Goal: Task Accomplishment & Management: Complete application form

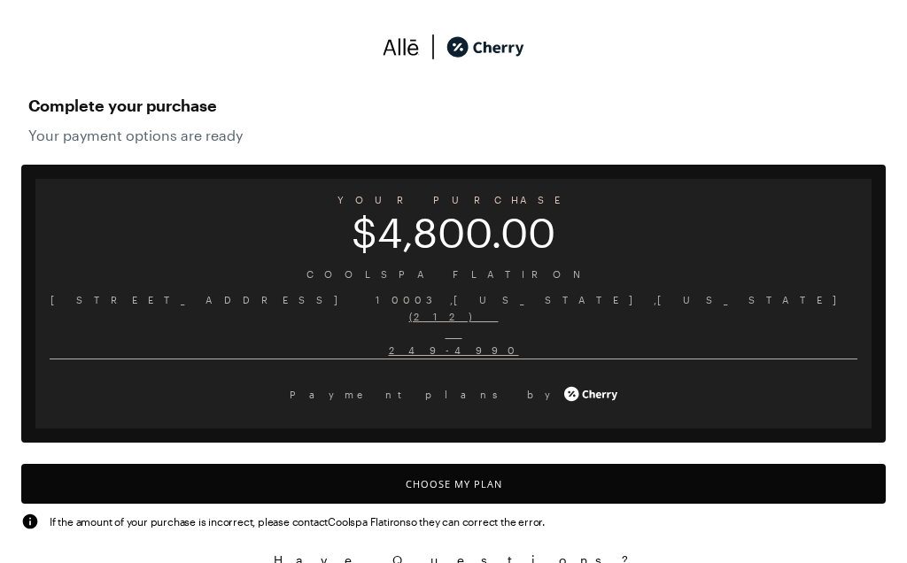
scroll to position [22, 0]
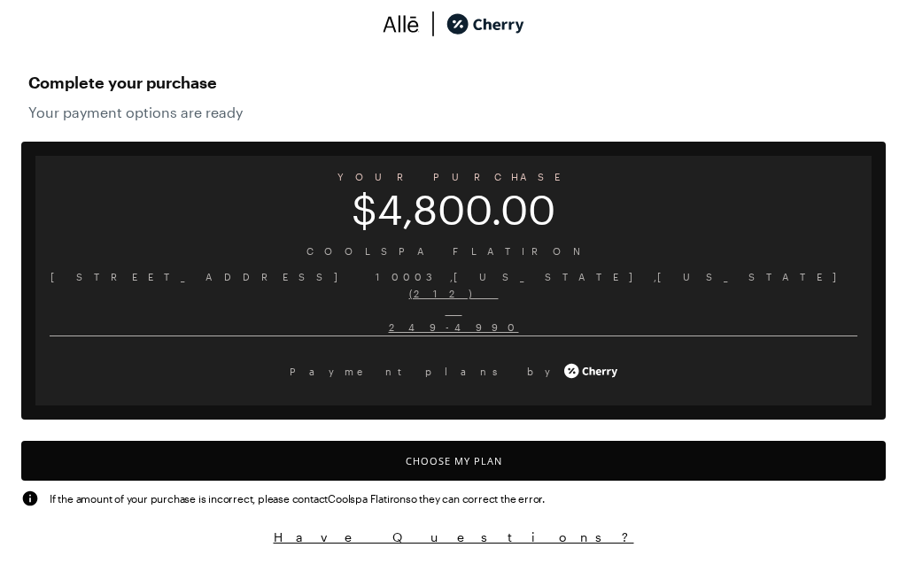
click at [476, 466] on button "Choose My Plan" at bounding box center [453, 462] width 865 height 40
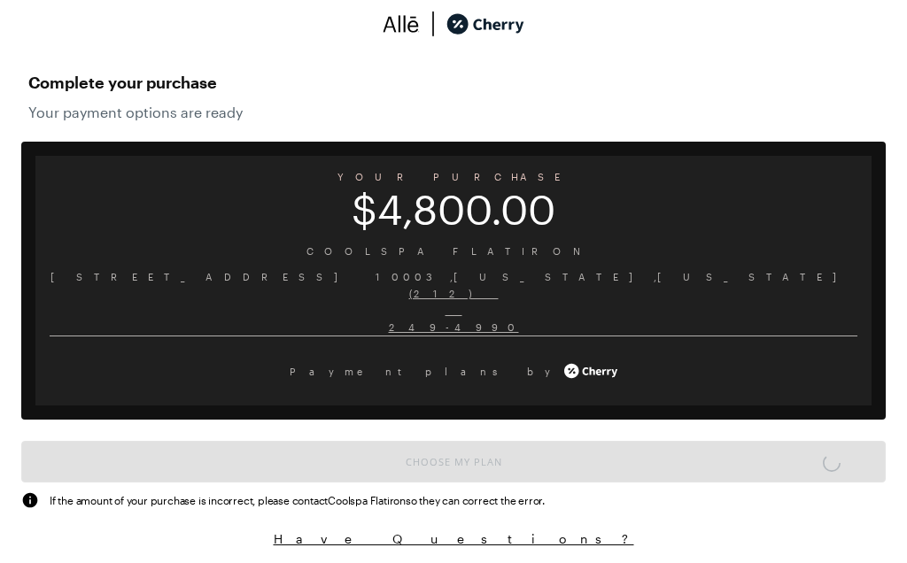
scroll to position [23, 0]
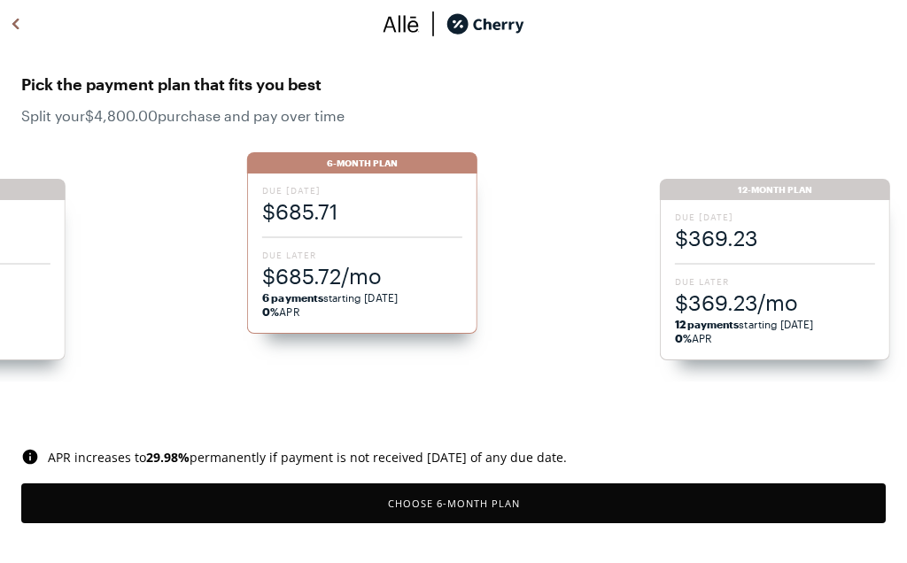
click at [773, 261] on div "Due [DATE] $369.23 Due Later $369.23/mo 12 payments starting [DATE] 0% APR" at bounding box center [775, 280] width 230 height 160
click at [747, 290] on span "$252.63/mo" at bounding box center [775, 302] width 200 height 29
click at [761, 268] on div "Due [DATE] $192.00 Due Later $192.00/mo 24 payments starting [DATE] 0% APR" at bounding box center [775, 280] width 230 height 160
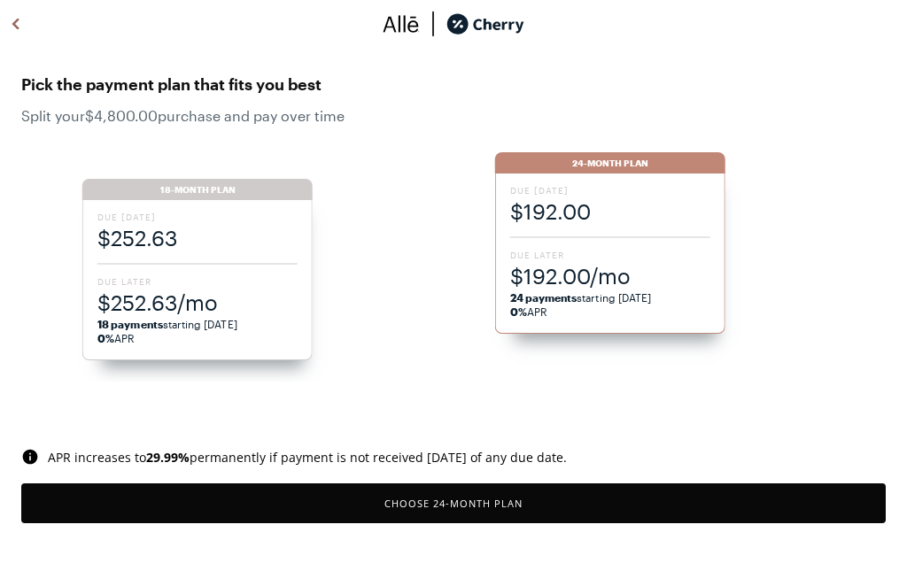
click at [632, 256] on span "Due Later" at bounding box center [610, 255] width 200 height 12
click at [498, 499] on button "Choose 24 -Month Plan" at bounding box center [453, 504] width 865 height 40
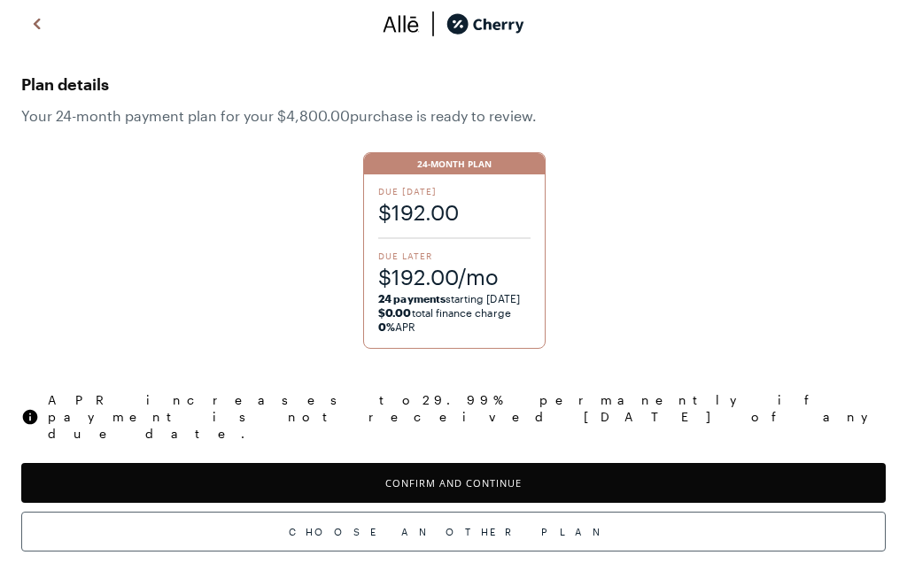
click at [531, 463] on button "Confirm and Continue" at bounding box center [453, 483] width 865 height 40
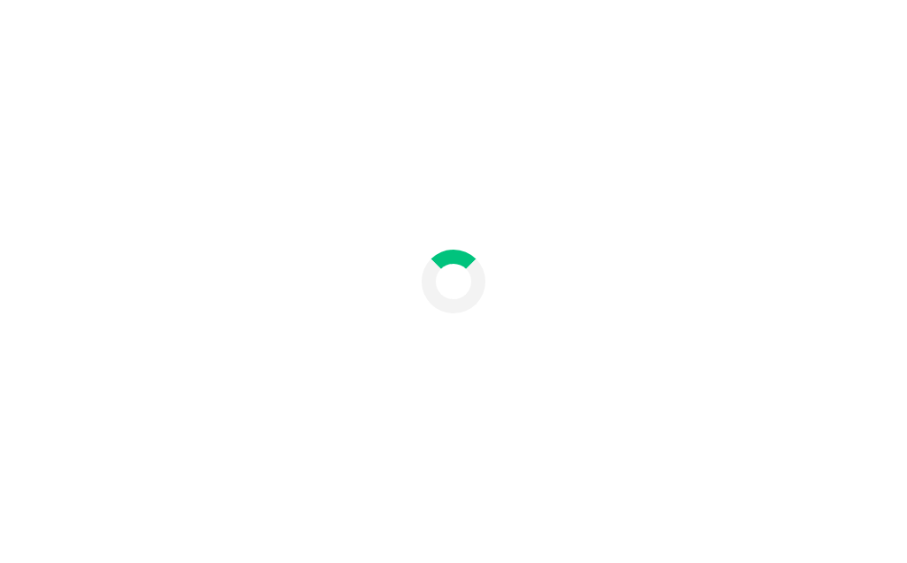
scroll to position [74, 0]
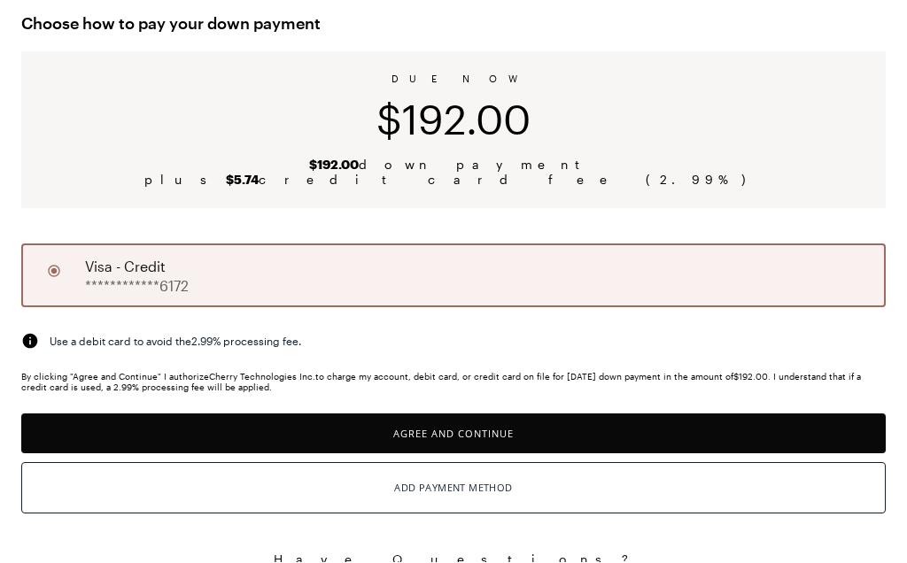
scroll to position [75, 0]
click at [494, 440] on button "Agree and Continue" at bounding box center [453, 434] width 865 height 40
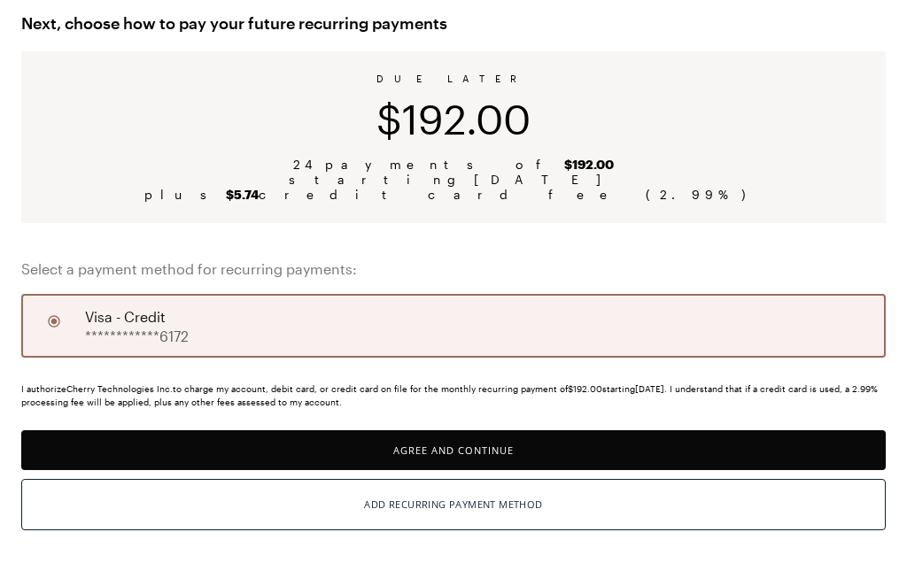
click at [446, 331] on div "**********" at bounding box center [453, 326] width 865 height 64
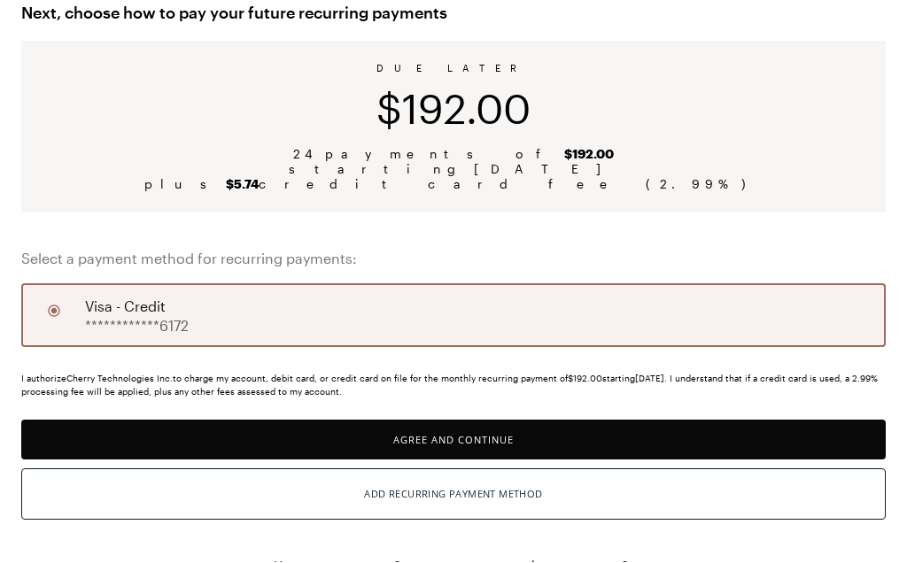
scroll to position [115, 0]
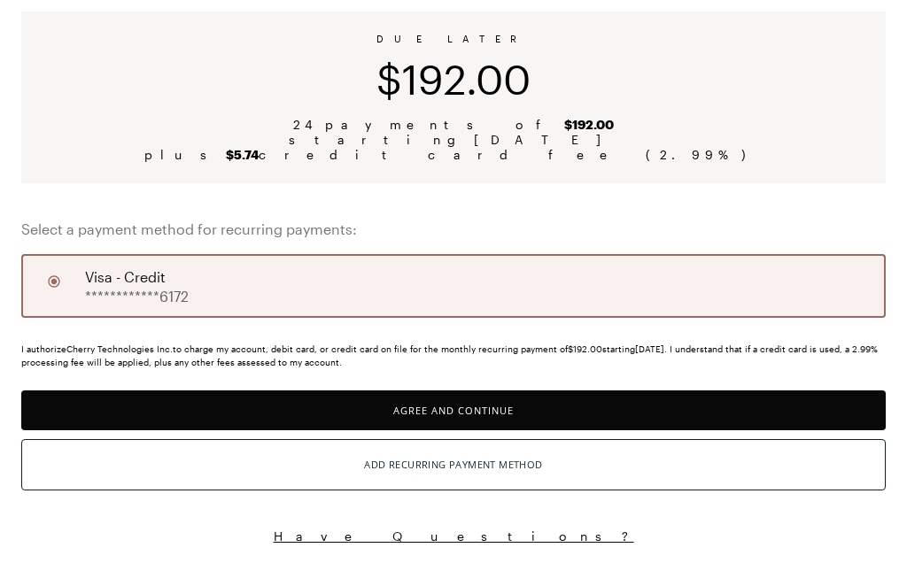
click at [457, 414] on button "Agree and Continue" at bounding box center [453, 412] width 865 height 40
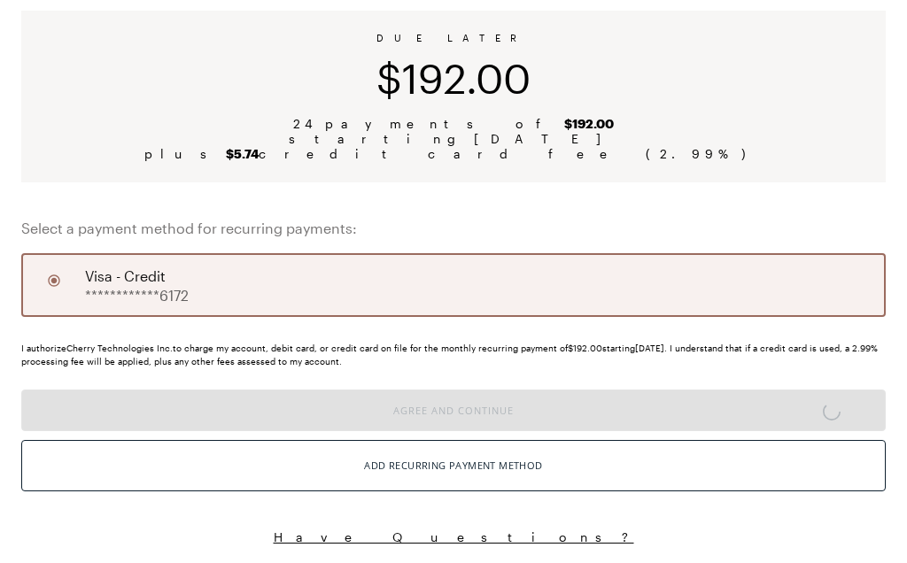
scroll to position [116, 0]
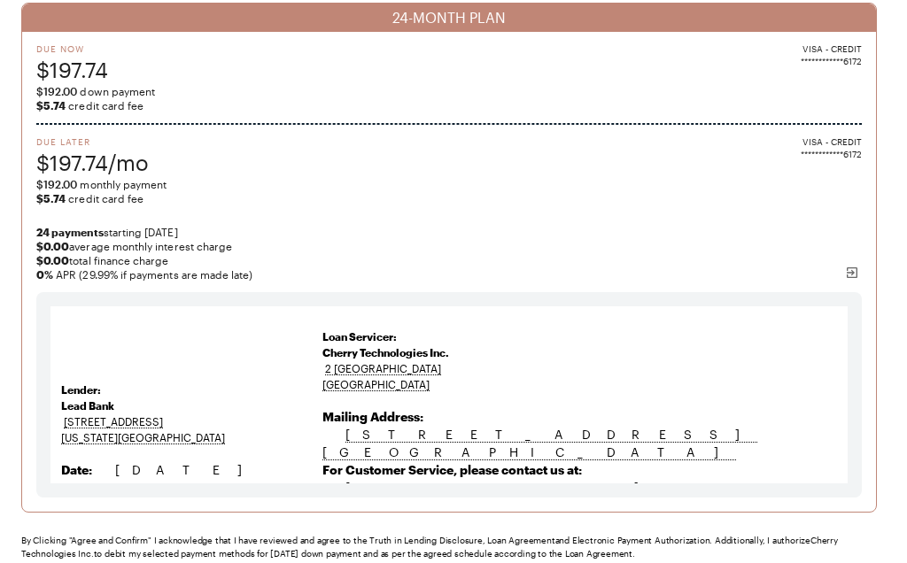
scroll to position [167, 0]
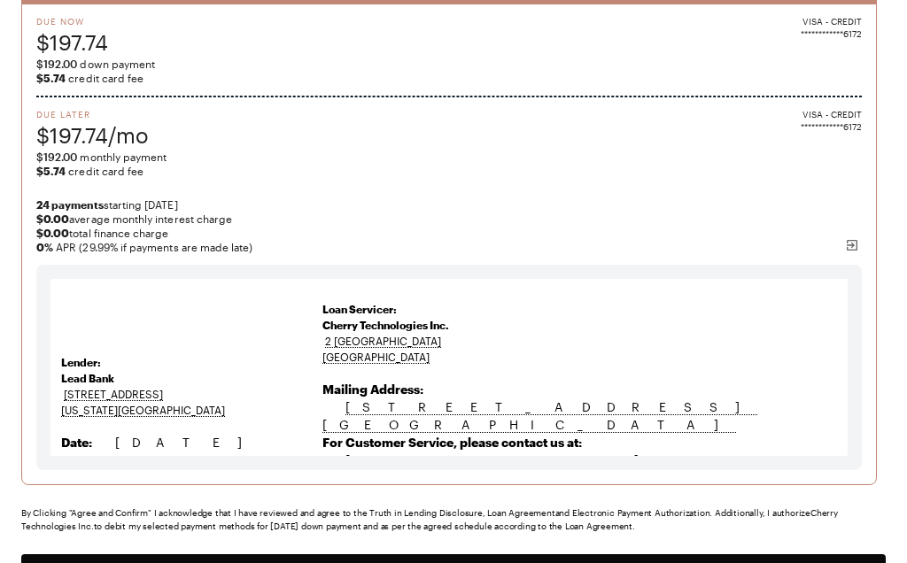
click at [467, 563] on button "Agree and Confirm" at bounding box center [453, 575] width 865 height 40
